Goal: Contribute content

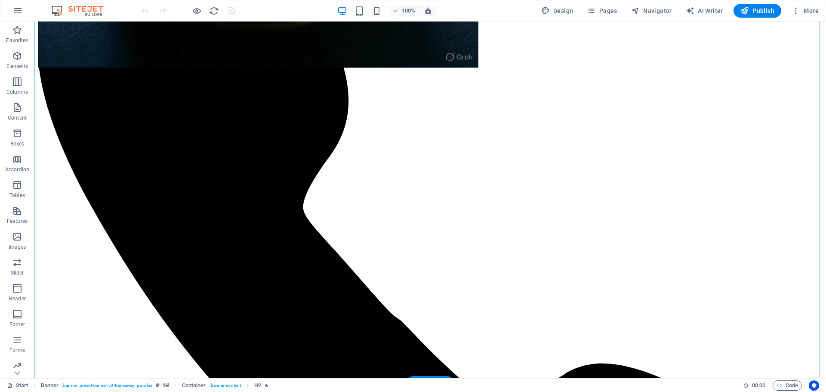
scroll to position [516, 0]
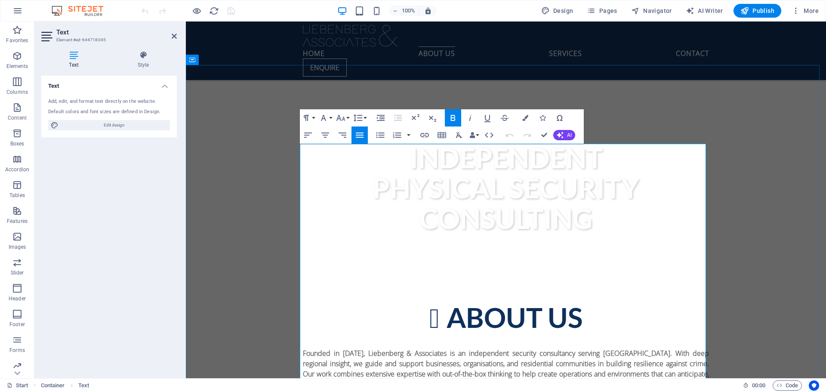
scroll to position [430, 0]
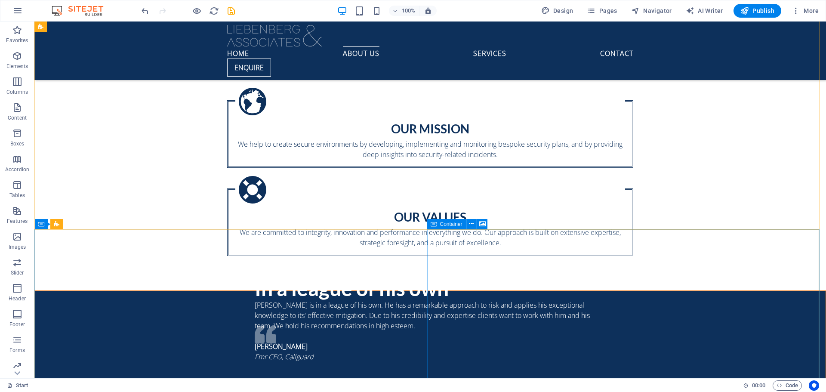
scroll to position [473, 0]
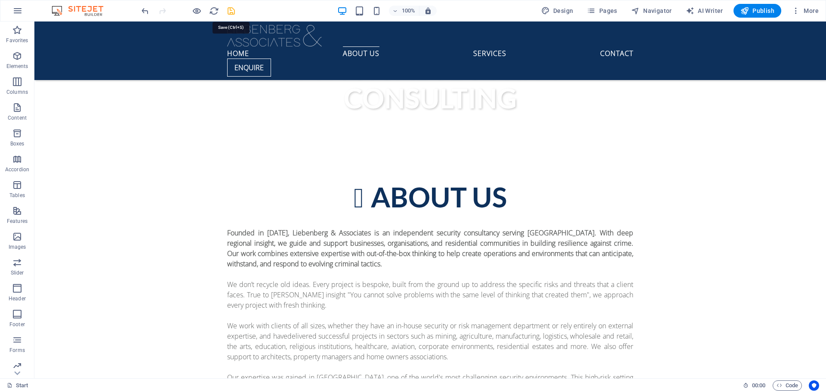
click at [228, 10] on icon "save" at bounding box center [231, 11] width 10 height 10
checkbox input "false"
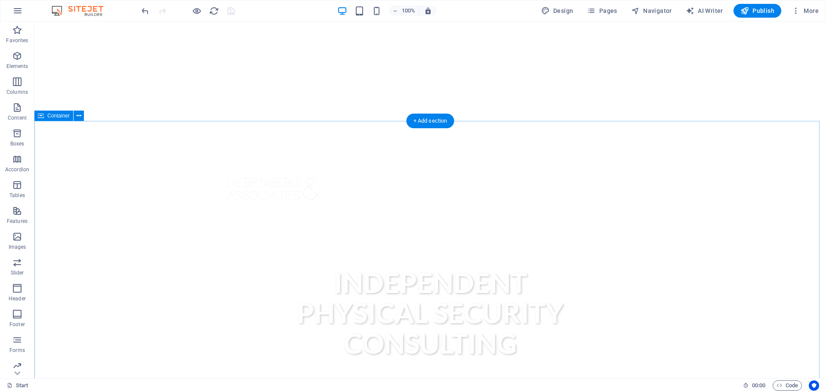
scroll to position [0, 0]
click at [760, 9] on span "Publish" at bounding box center [758, 10] width 34 height 9
